Goal: Check status: Check status

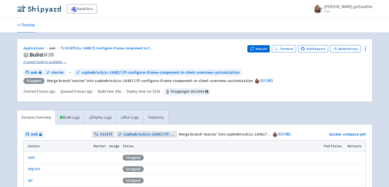
click at [56, 63] on link "A newer build is available →" at bounding box center [133, 62] width 220 height 6
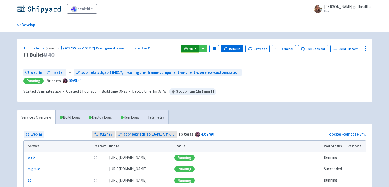
click at [188, 49] on icon at bounding box center [186, 49] width 4 height 4
